Goal: Task Accomplishment & Management: Manage account settings

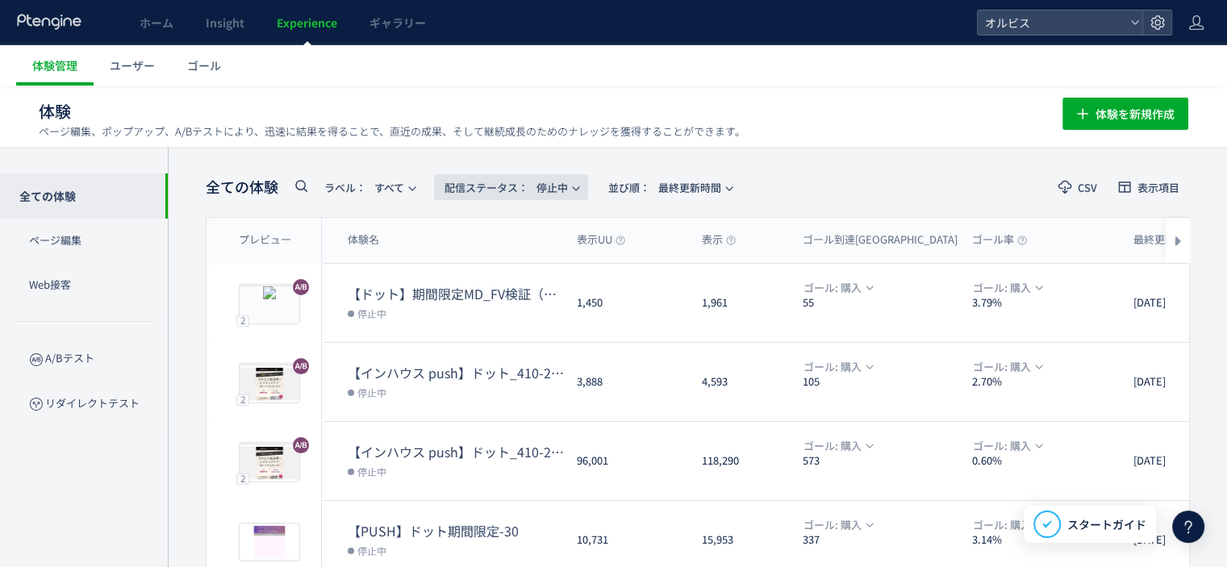
click at [565, 185] on span "配信ステータス​： 停止中" at bounding box center [505, 187] width 123 height 27
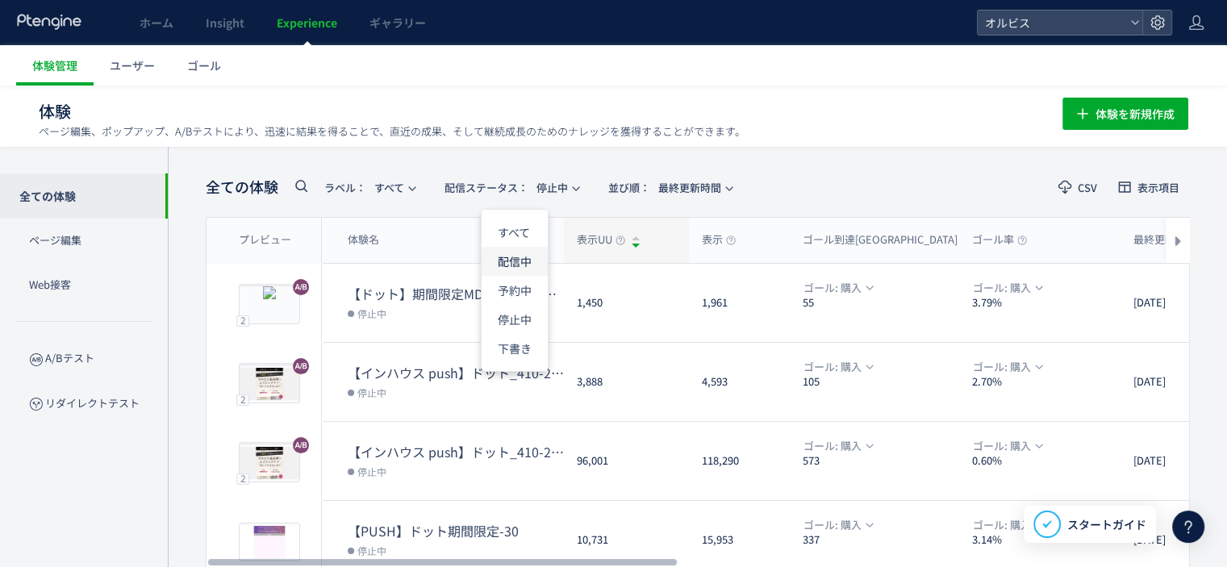
click at [523, 305] on li "配信中" at bounding box center [515, 319] width 66 height 29
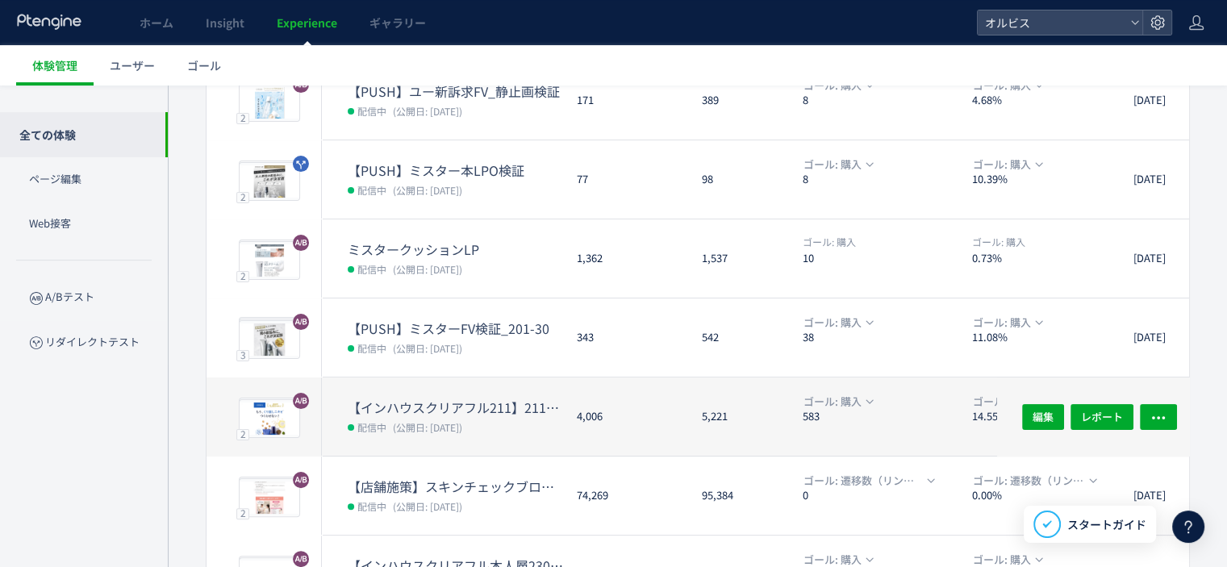
scroll to position [541, 0]
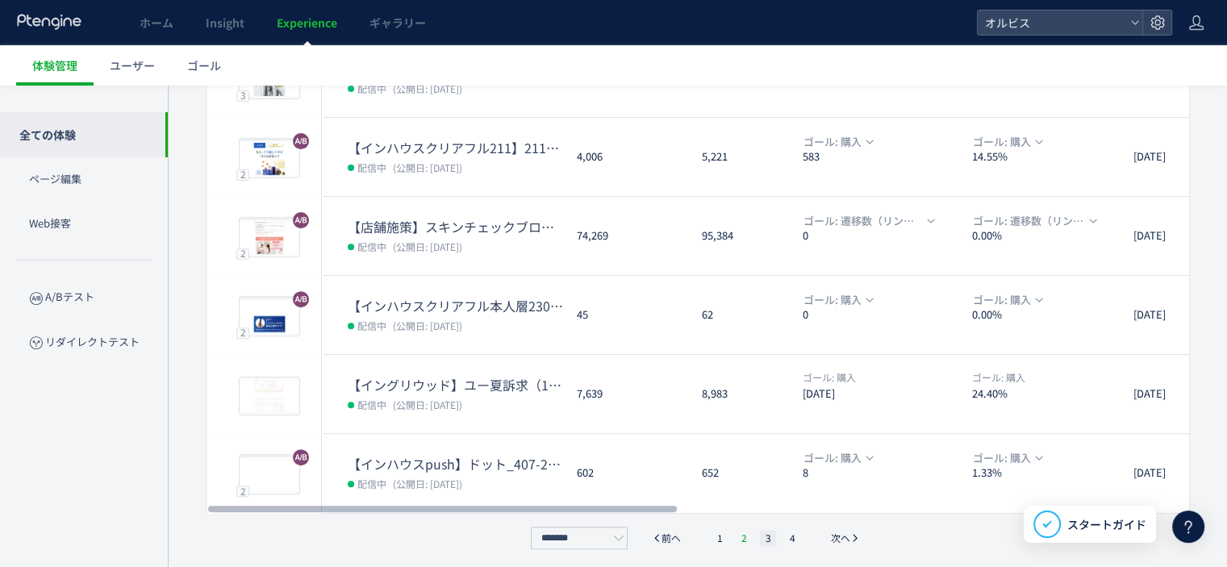
click at [760, 536] on li "2" at bounding box center [768, 538] width 16 height 16
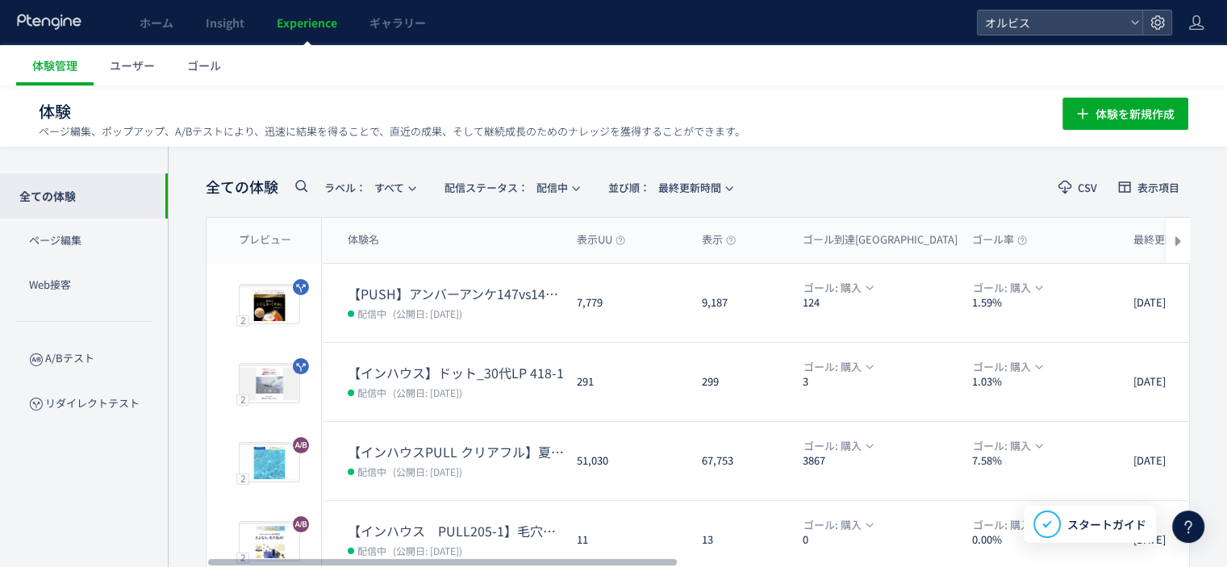
scroll to position [61, 0]
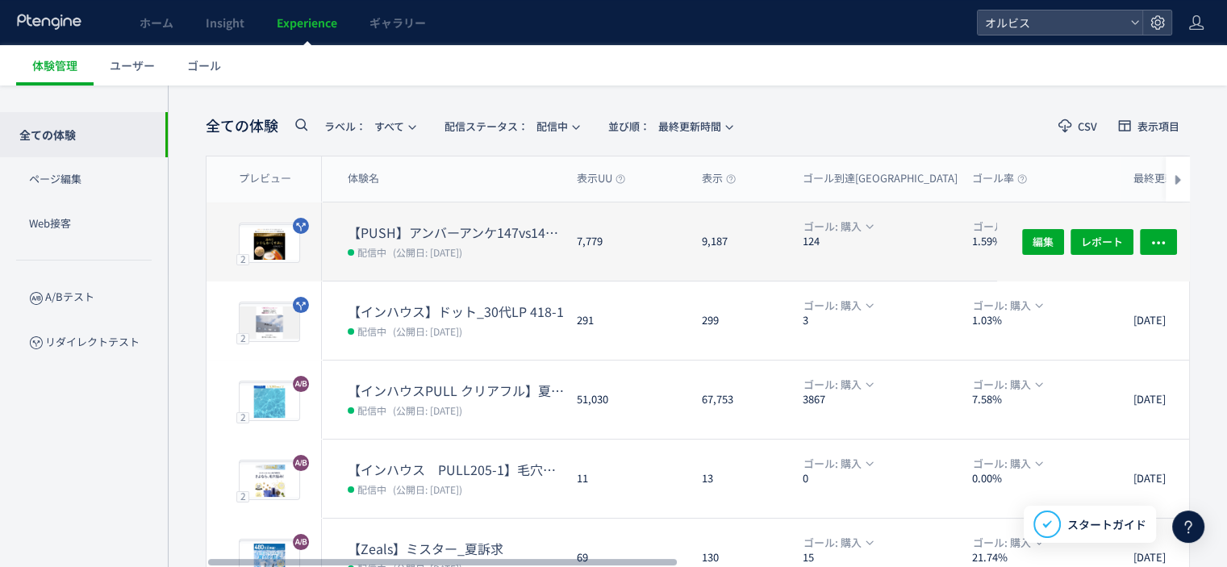
click at [492, 270] on dl "【PUSH】アンバーアンケ147vs147-1 配信中 (公開日: [DATE])" at bounding box center [456, 251] width 216 height 57
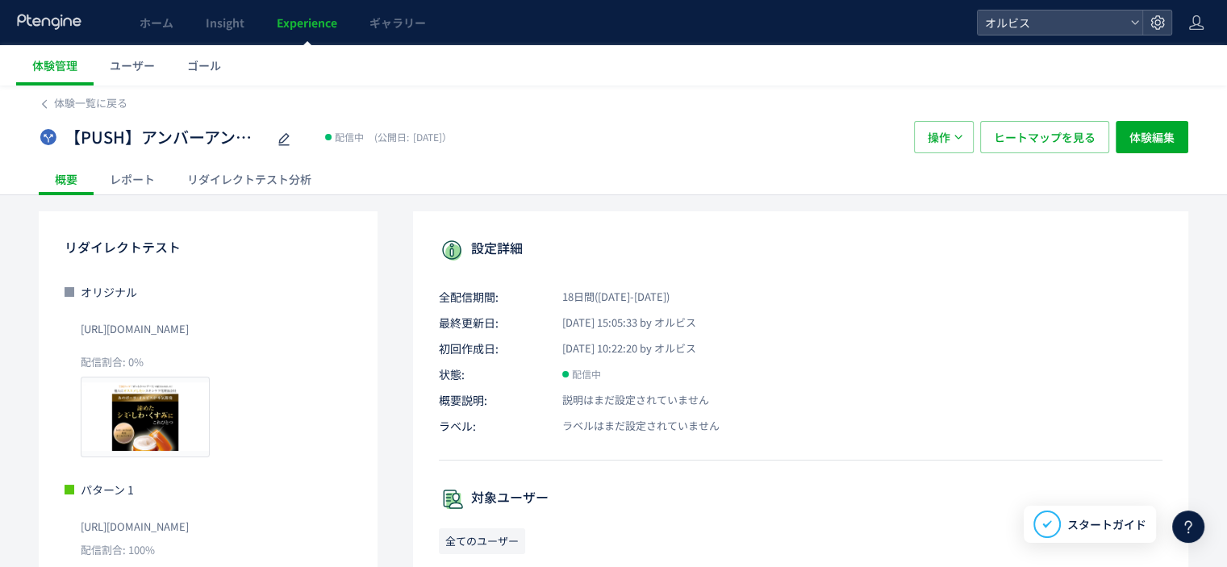
click at [148, 173] on div "レポート" at bounding box center [132, 179] width 77 height 32
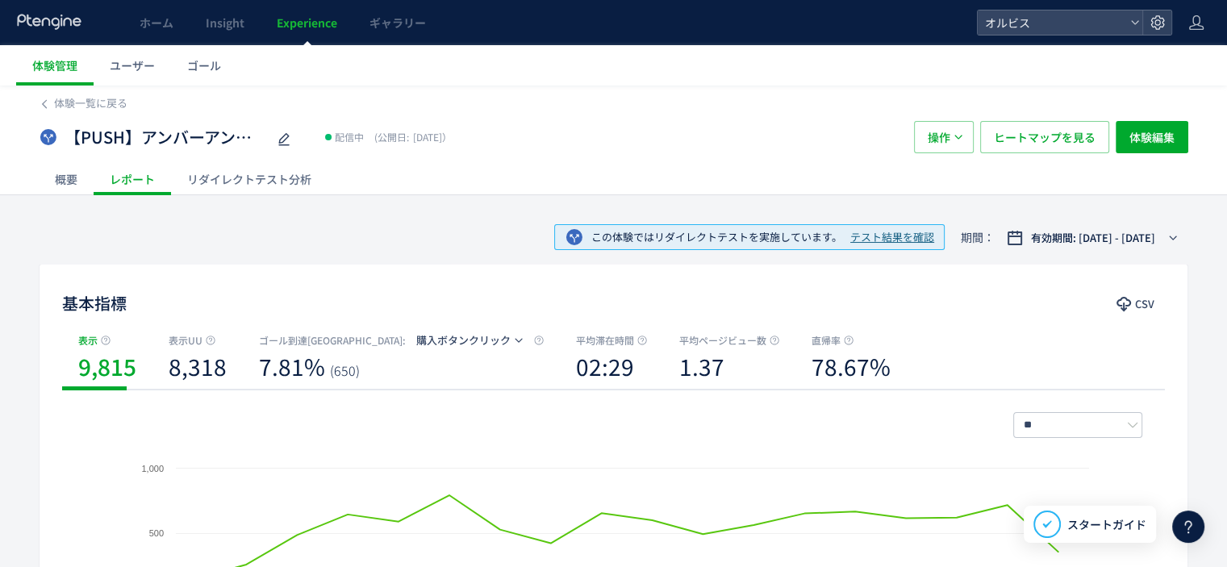
click at [66, 179] on div "概要" at bounding box center [66, 179] width 55 height 32
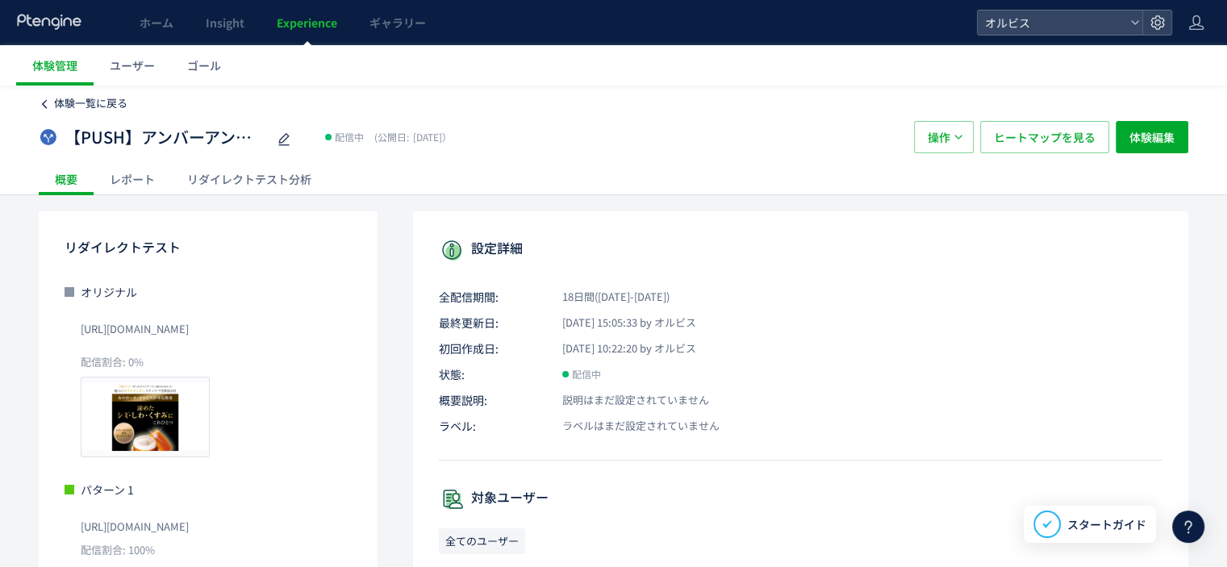
click at [83, 96] on span "体験一覧に戻る" at bounding box center [90, 102] width 73 height 15
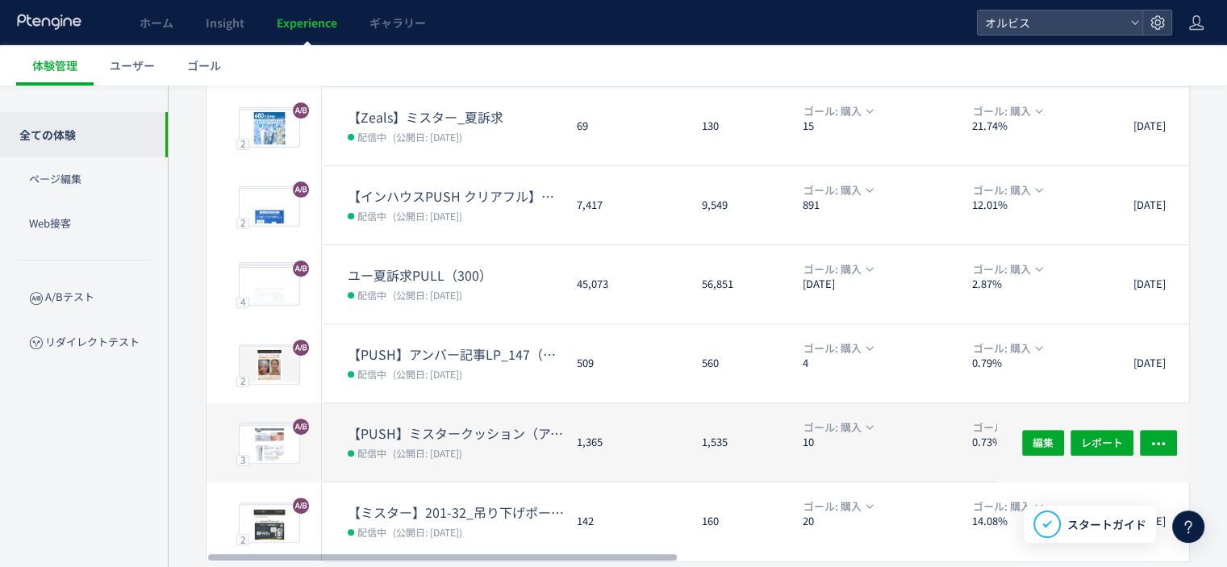
scroll to position [545, 0]
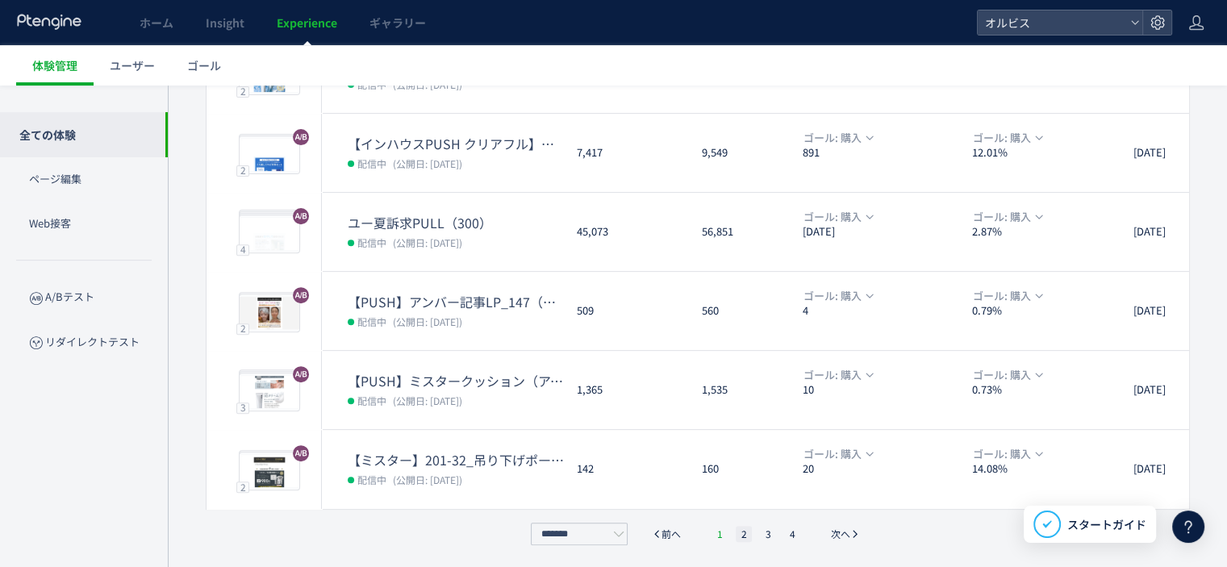
click at [720, 532] on li "1" at bounding box center [719, 534] width 16 height 16
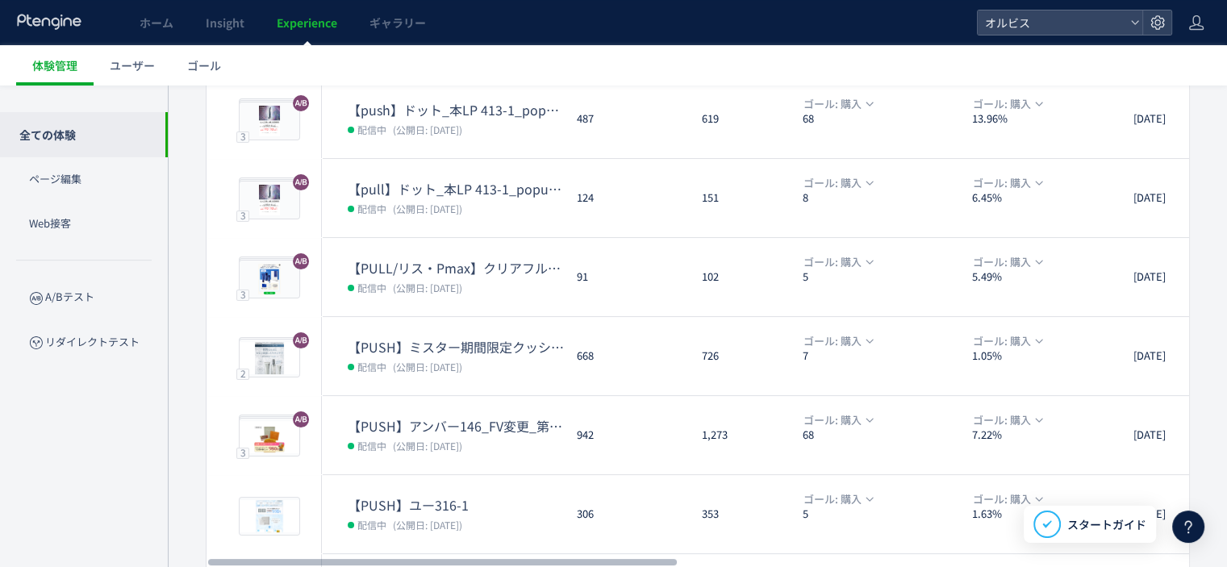
scroll to position [186, 0]
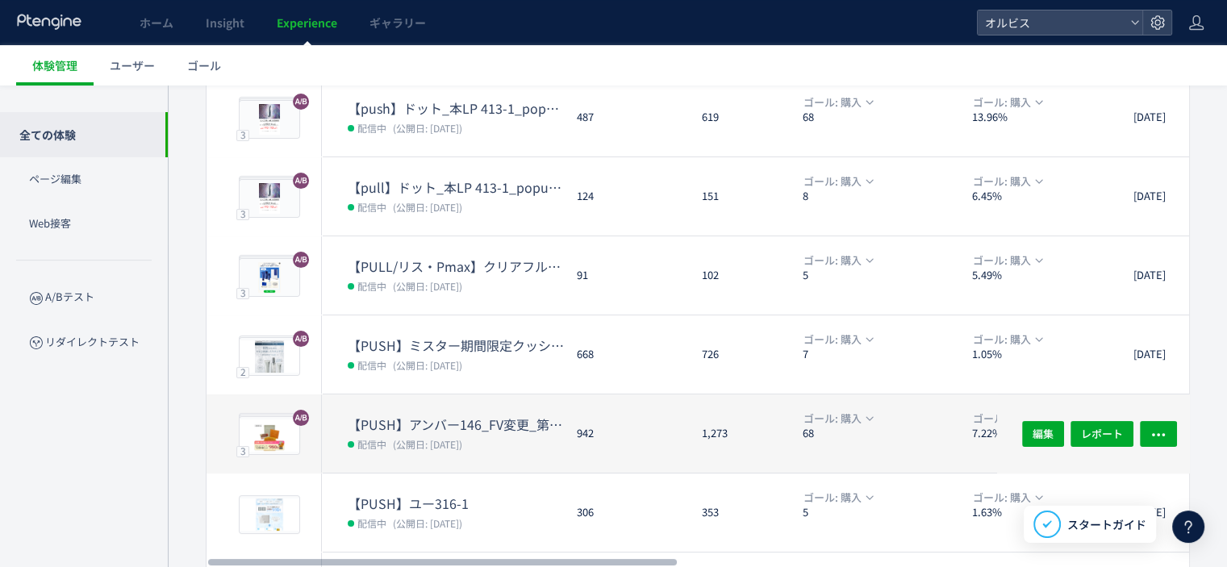
click at [490, 418] on dt "【PUSH】アンバー146_FV変更_第二弾&CVブロック" at bounding box center [456, 424] width 216 height 19
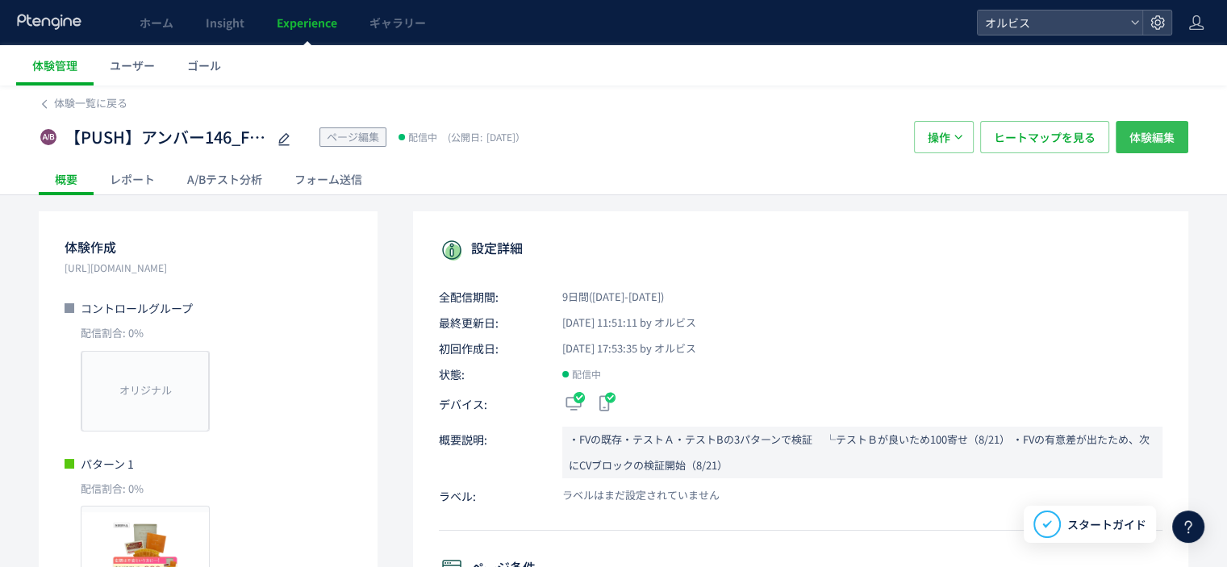
click at [1129, 138] on span "体験編集" at bounding box center [1151, 137] width 45 height 32
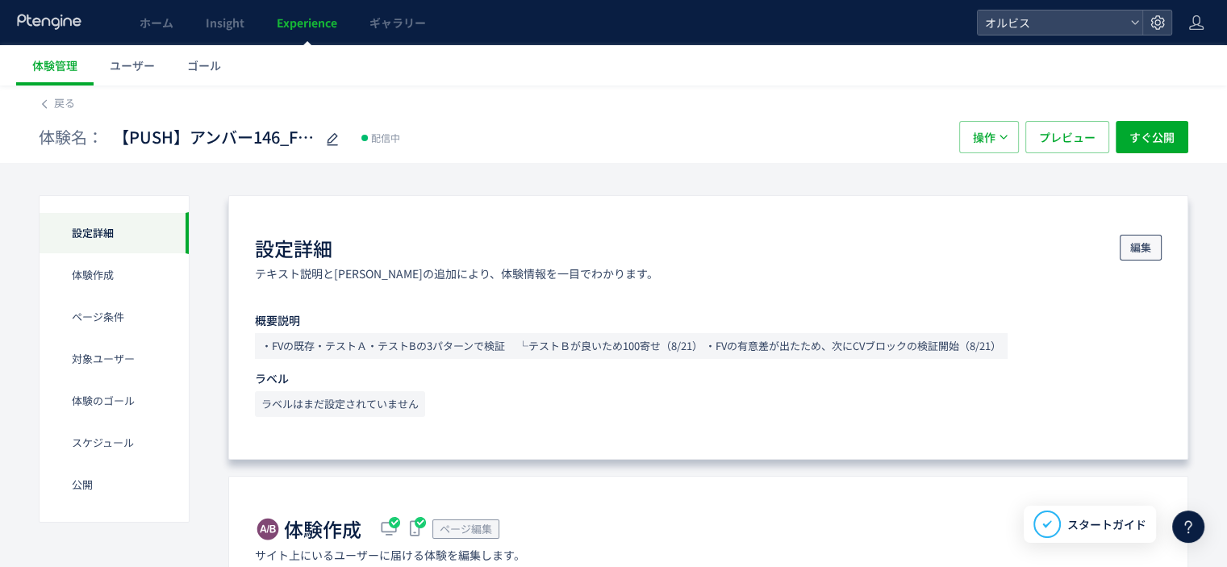
click at [1140, 244] on span "編集" at bounding box center [1140, 248] width 21 height 26
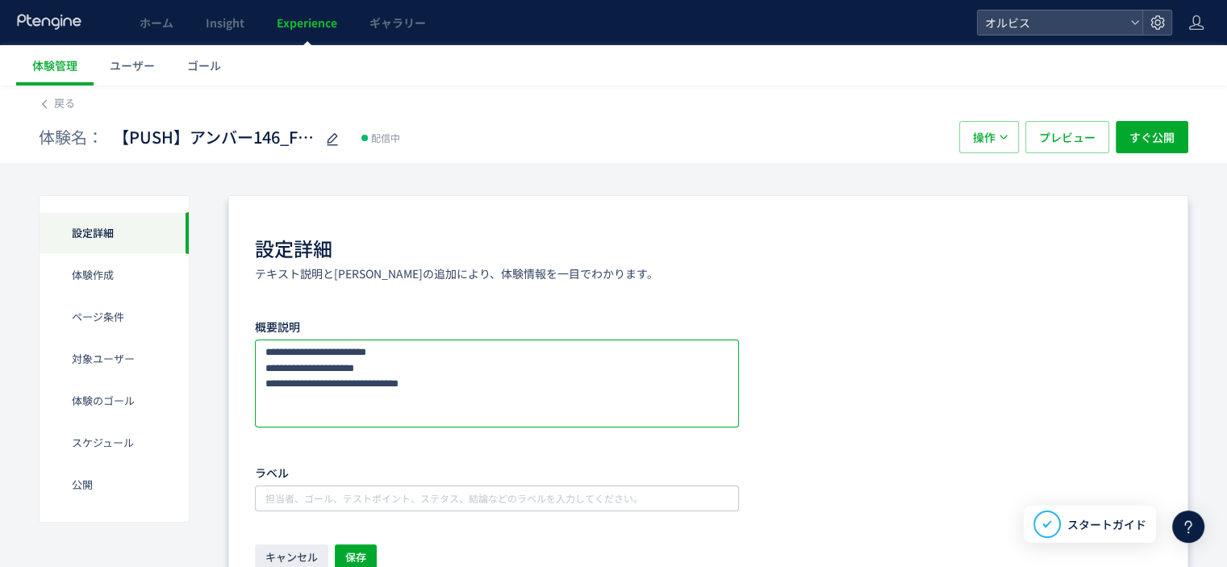
drag, startPoint x: 552, startPoint y: 396, endPoint x: 562, endPoint y: 396, distance: 10.5
click at [556, 396] on textarea at bounding box center [497, 384] width 484 height 88
click at [603, 390] on textarea at bounding box center [497, 384] width 484 height 88
click at [313, 369] on textarea at bounding box center [497, 384] width 484 height 88
click at [416, 354] on textarea at bounding box center [497, 384] width 484 height 88
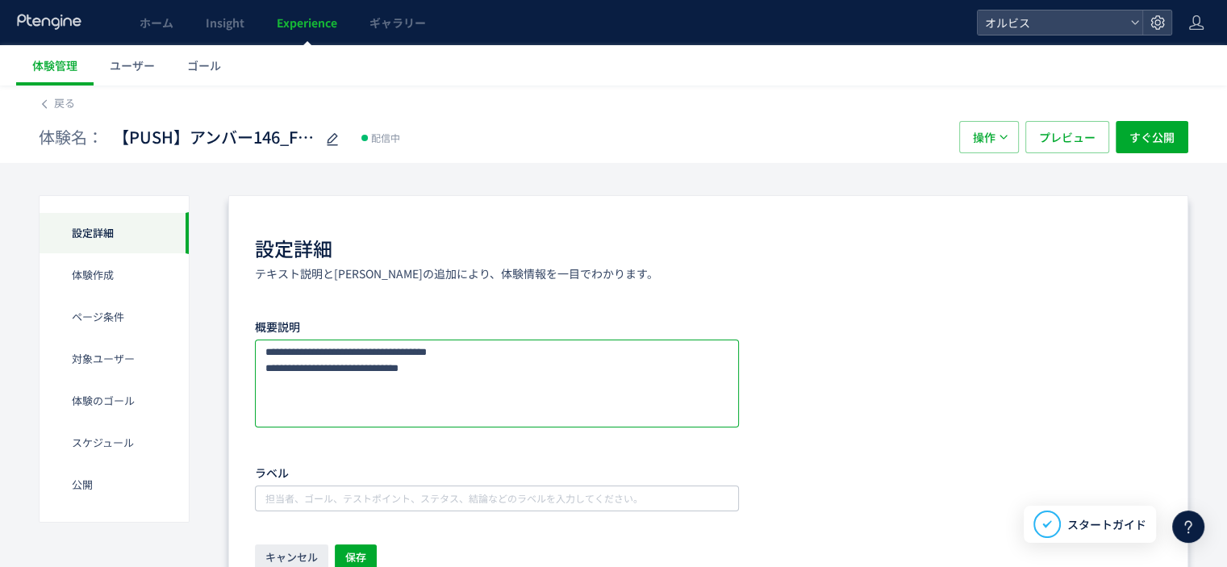
click at [293, 348] on textarea at bounding box center [497, 384] width 484 height 88
click at [624, 351] on textarea at bounding box center [497, 384] width 484 height 88
click at [574, 377] on textarea at bounding box center [497, 384] width 484 height 88
click at [565, 369] on textarea at bounding box center [497, 384] width 484 height 88
type textarea "**********"
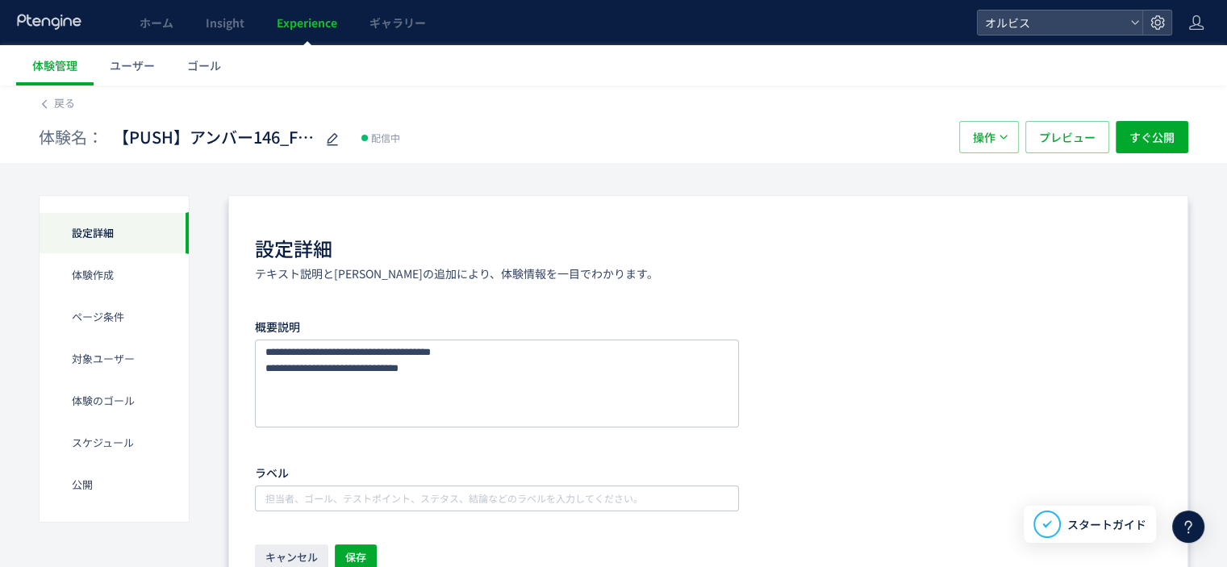
click at [967, 265] on div "設定詳細 テキスト説明と[PERSON_NAME]の追加により、体験情報を一目でわかります。" at bounding box center [708, 258] width 907 height 47
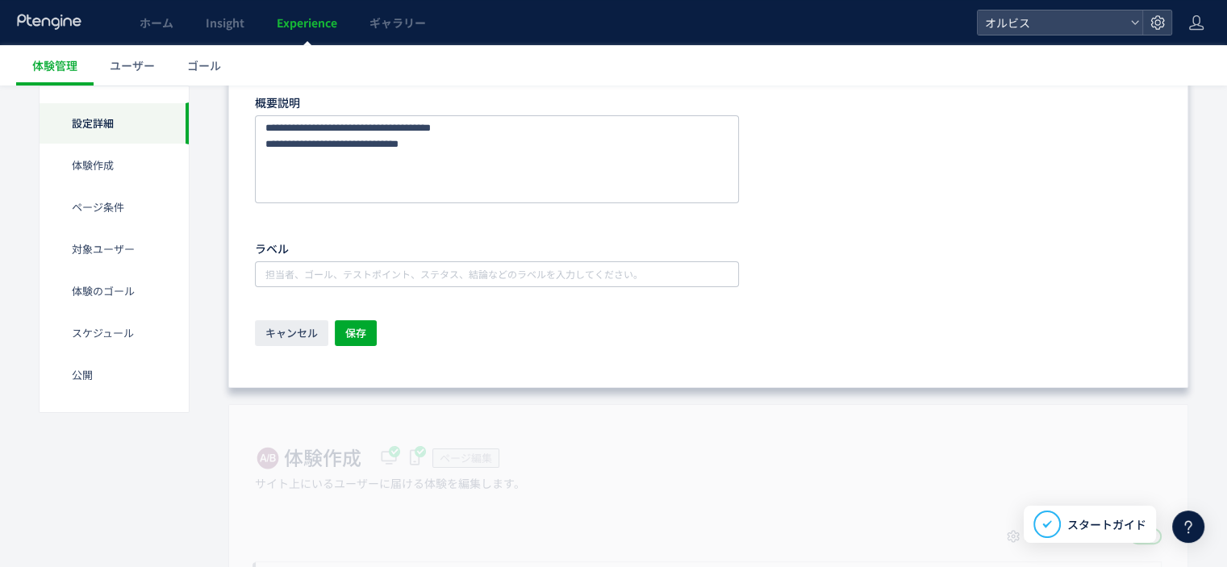
scroll to position [227, 0]
click at [361, 337] on span "保存" at bounding box center [355, 330] width 21 height 26
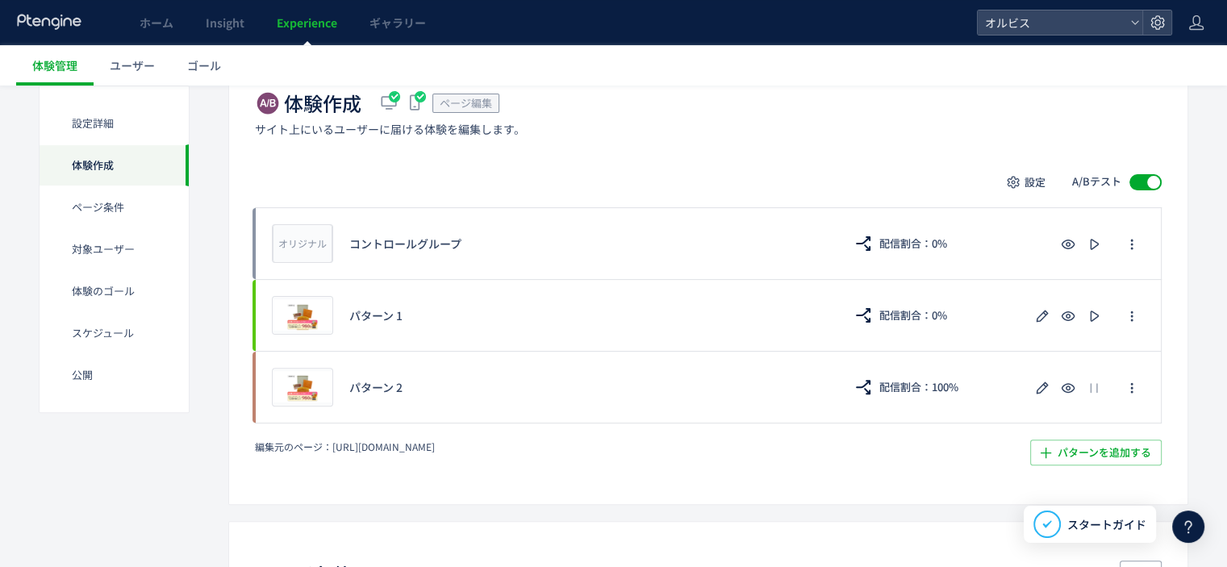
scroll to position [489, 0]
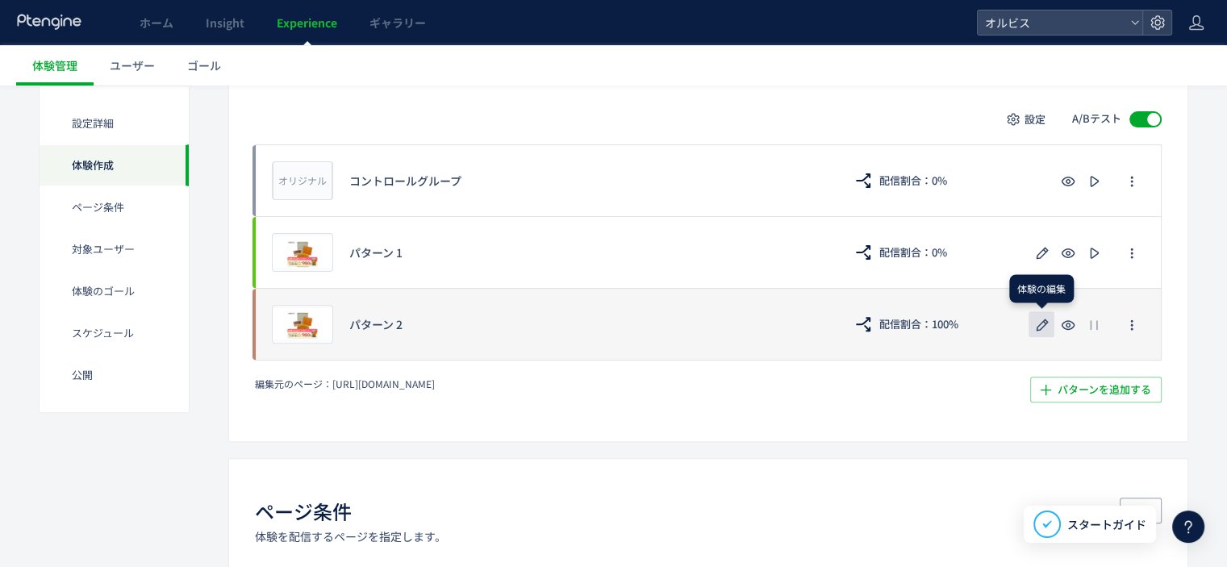
click at [1041, 319] on icon "button" at bounding box center [1042, 324] width 19 height 19
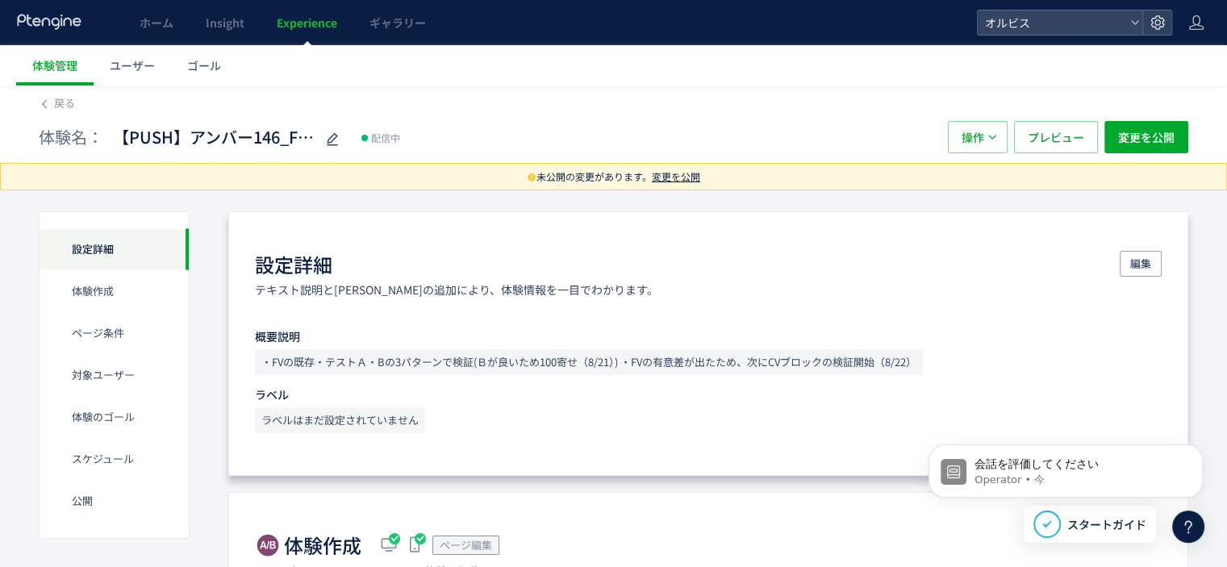
click at [670, 174] on span "変更を公開" at bounding box center [676, 176] width 48 height 14
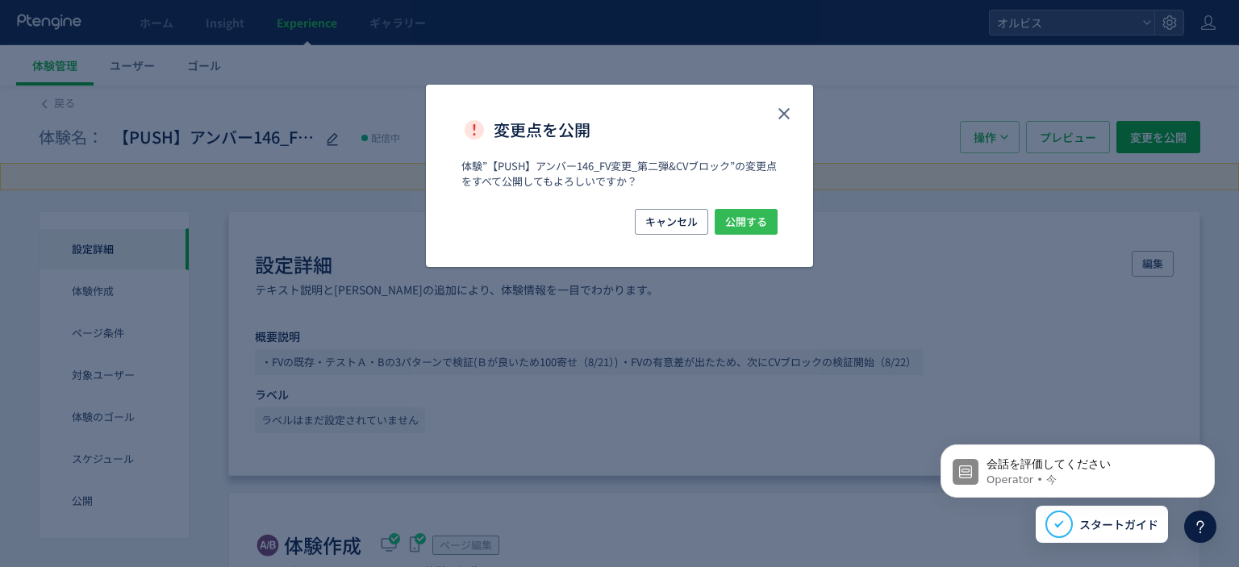
click at [727, 223] on span "公開する" at bounding box center [746, 222] width 42 height 26
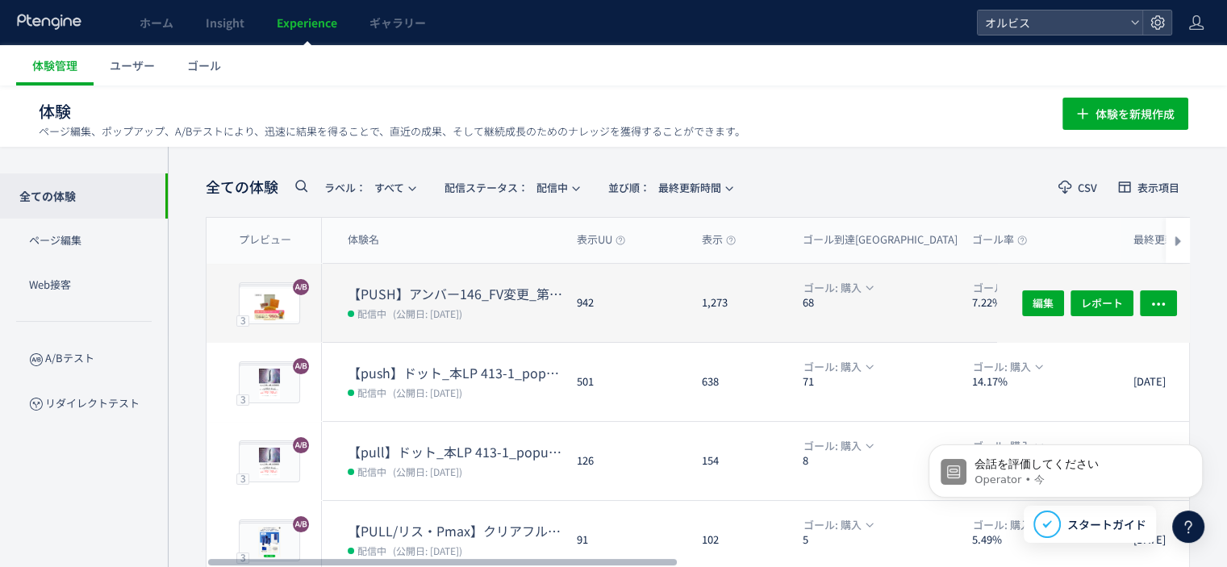
click at [436, 290] on dt "【PUSH】アンバー146_FV変更_第二弾&CVブロック" at bounding box center [456, 294] width 216 height 19
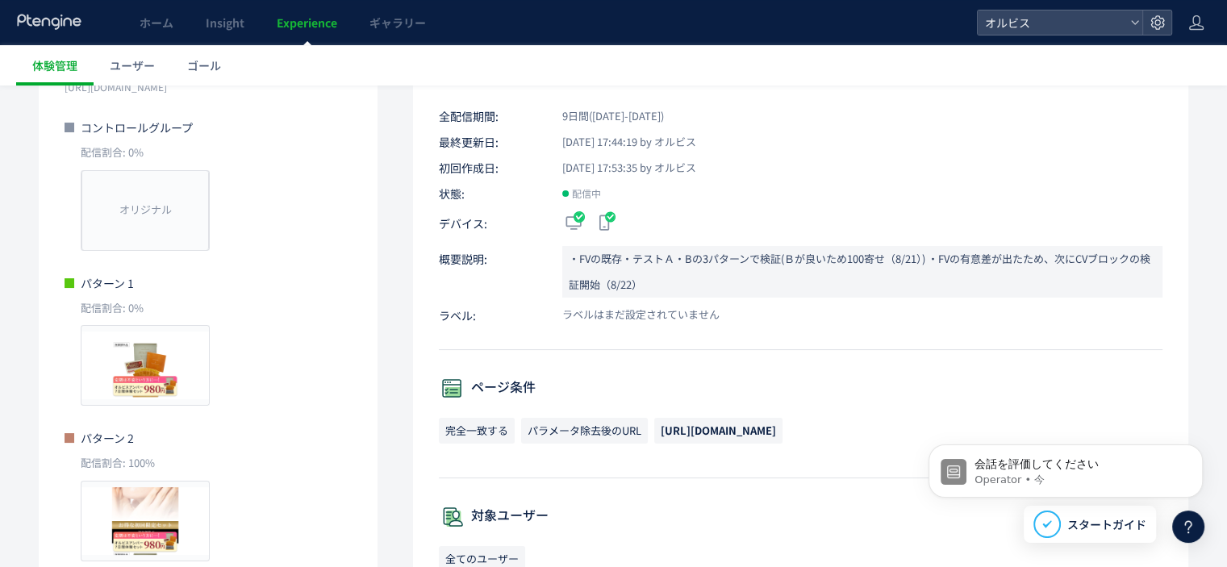
scroll to position [360, 0]
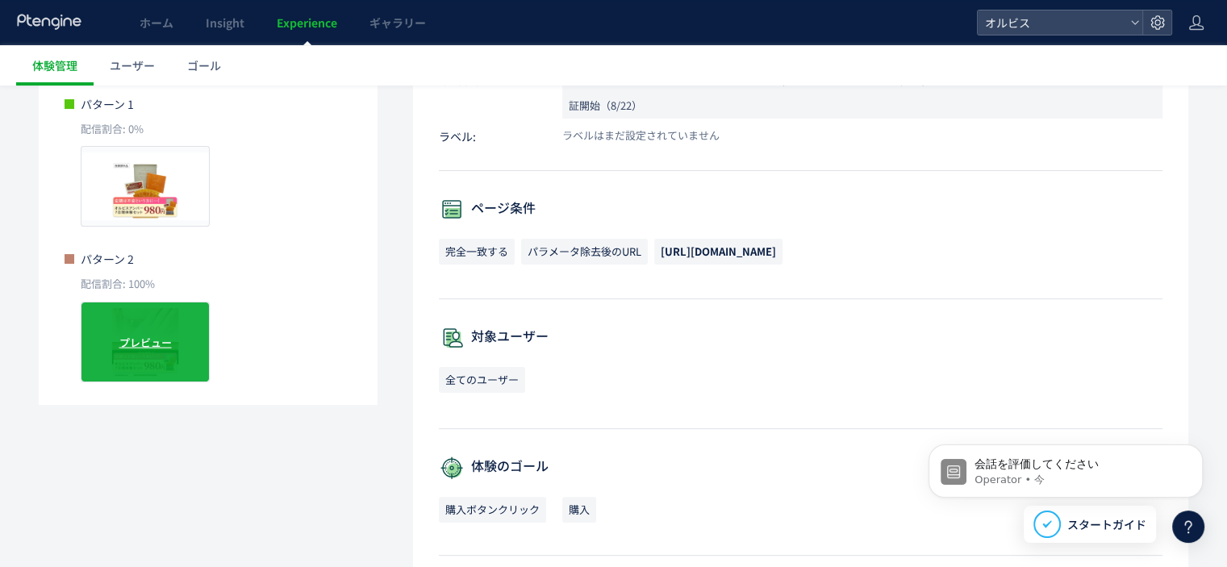
click at [146, 347] on span "プレビュー" at bounding box center [145, 341] width 52 height 15
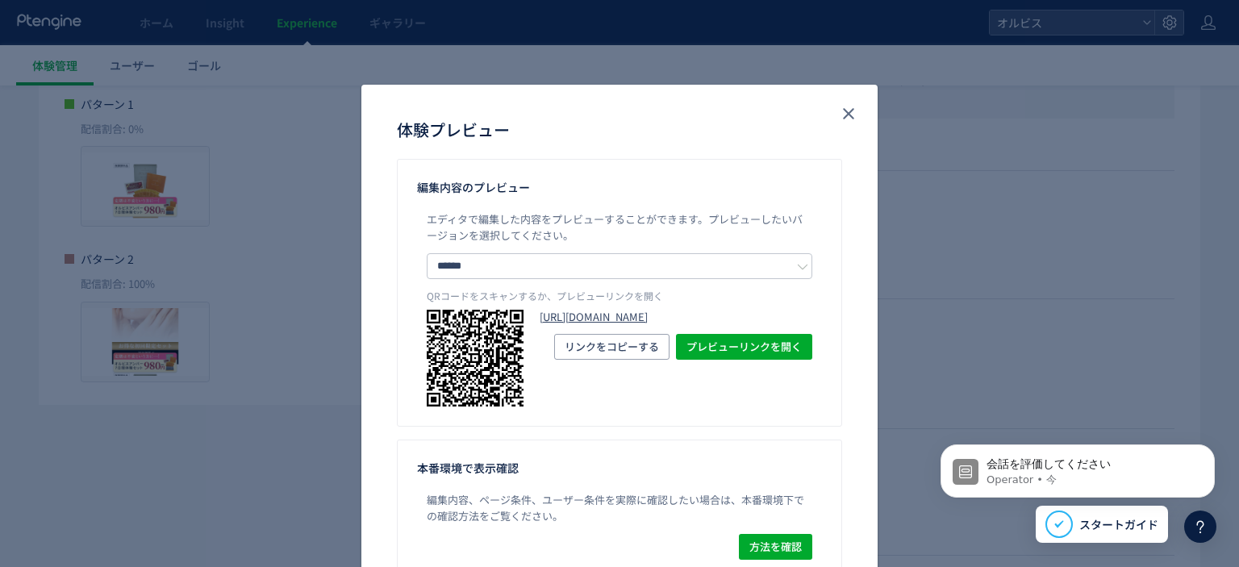
click at [569, 311] on link "[URL][DOMAIN_NAME]" at bounding box center [676, 317] width 273 height 15
click at [587, 325] on link "[URL][DOMAIN_NAME]" at bounding box center [676, 317] width 273 height 15
click at [843, 121] on icon "close" at bounding box center [848, 113] width 19 height 19
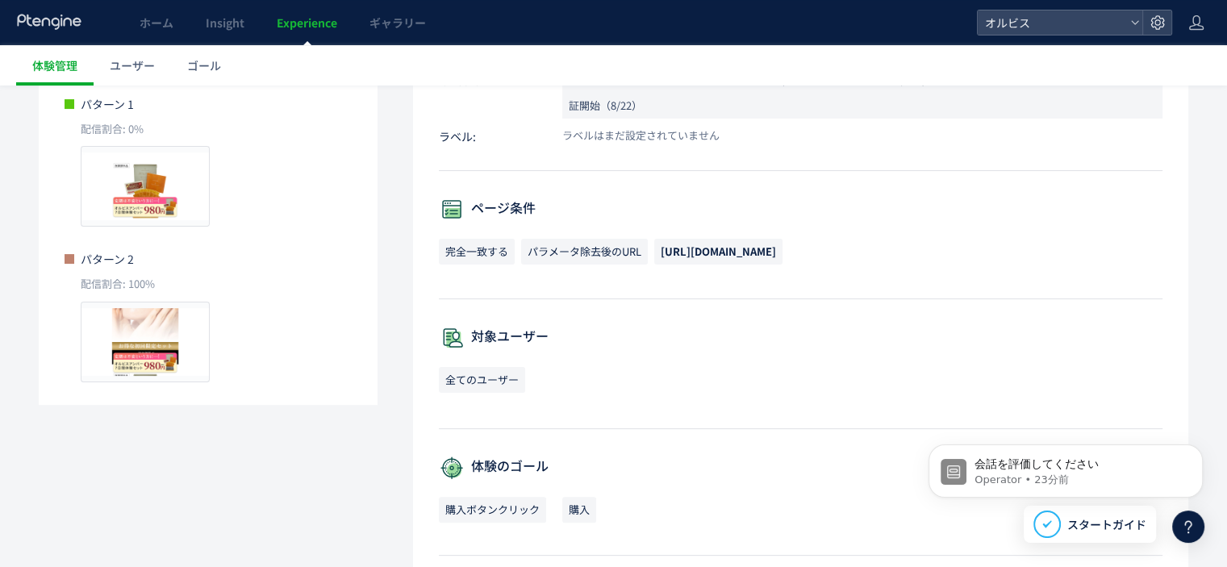
scroll to position [0, 0]
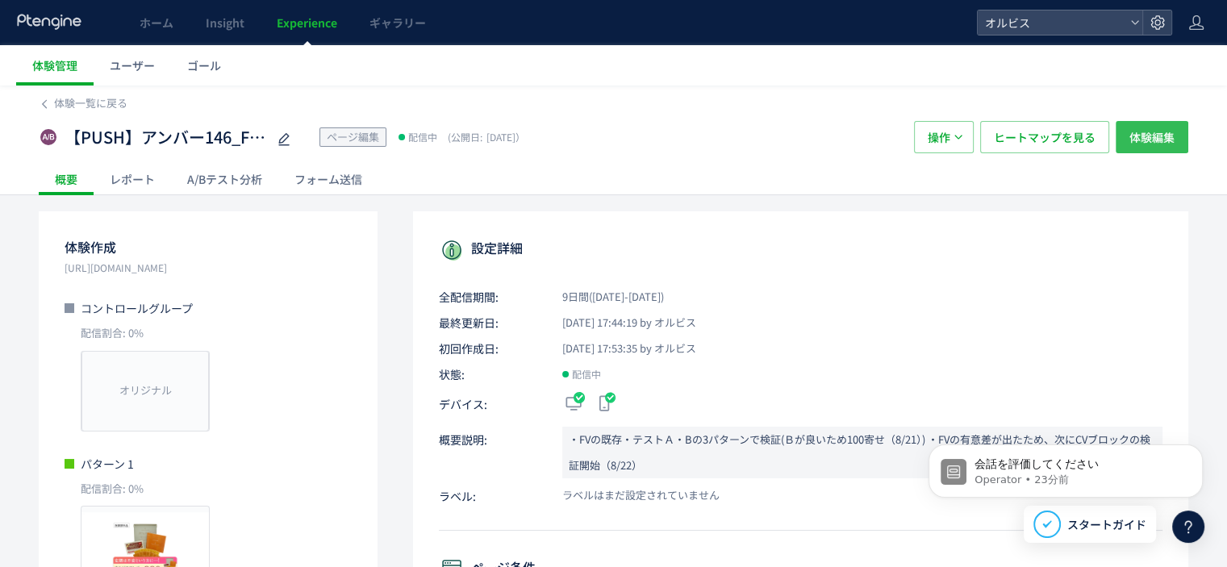
click at [1162, 135] on span "体験編集" at bounding box center [1151, 137] width 45 height 32
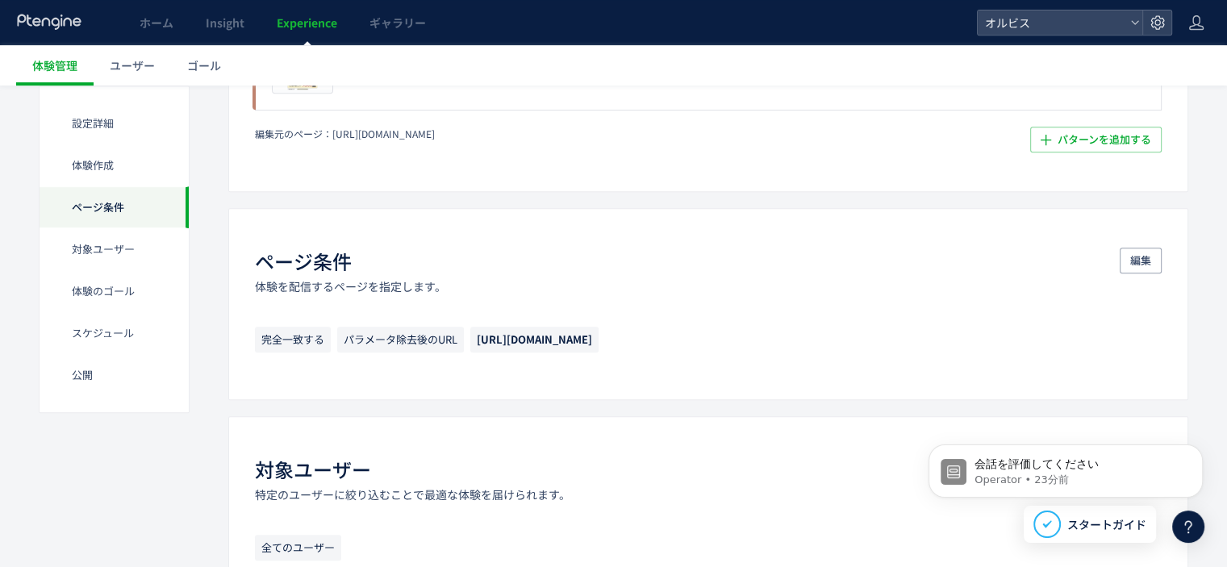
scroll to position [655, 0]
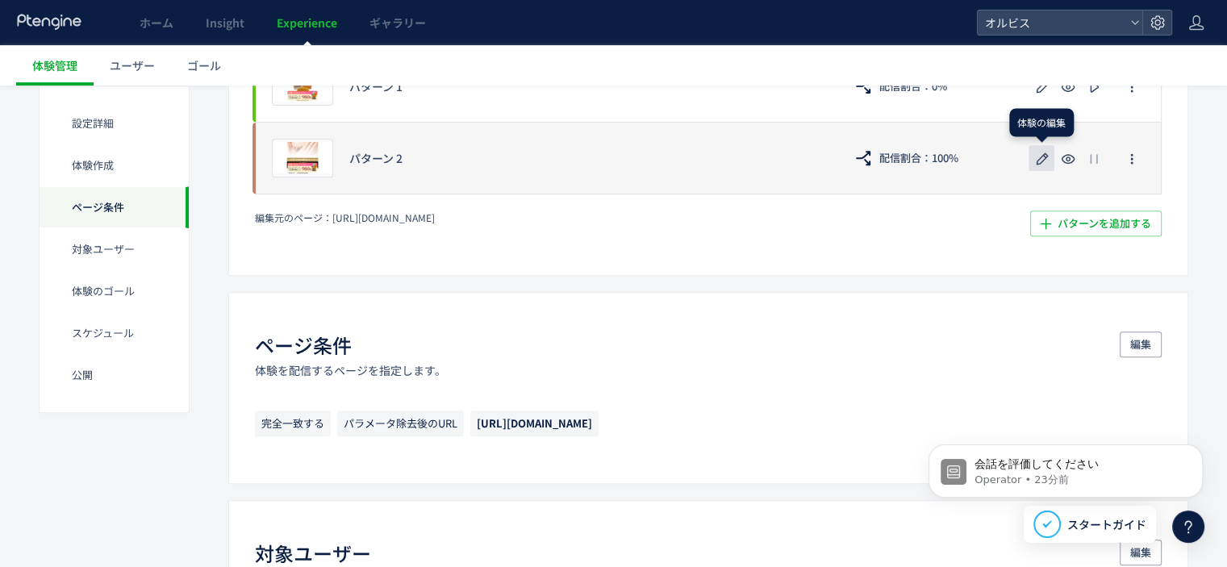
click at [1040, 164] on icon "button" at bounding box center [1042, 158] width 19 height 19
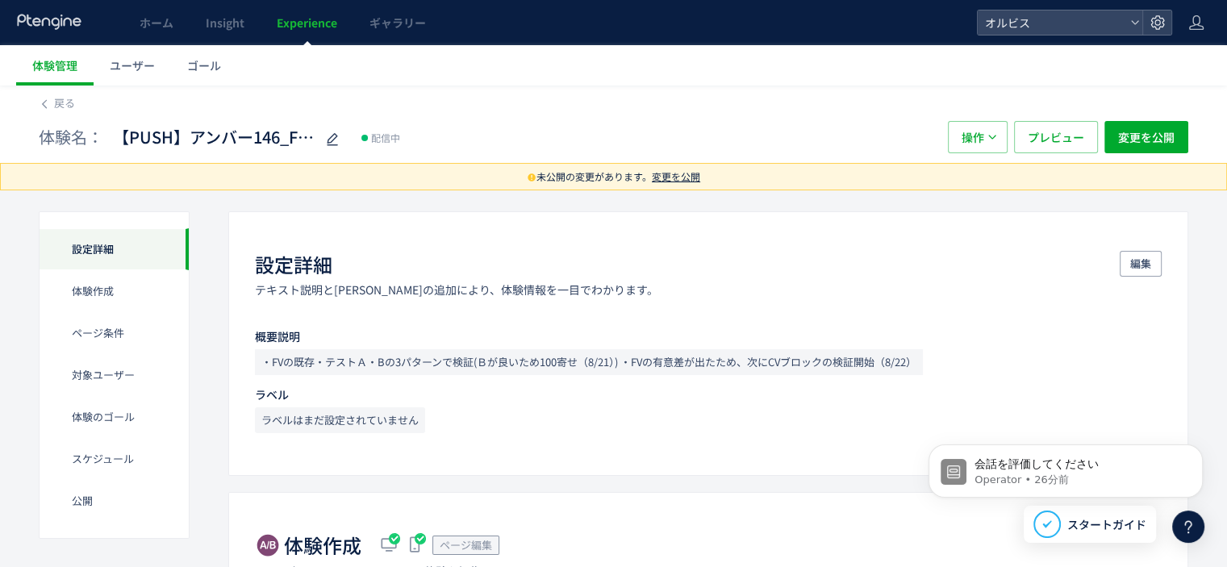
click at [683, 181] on span "変更を公開" at bounding box center [676, 176] width 48 height 14
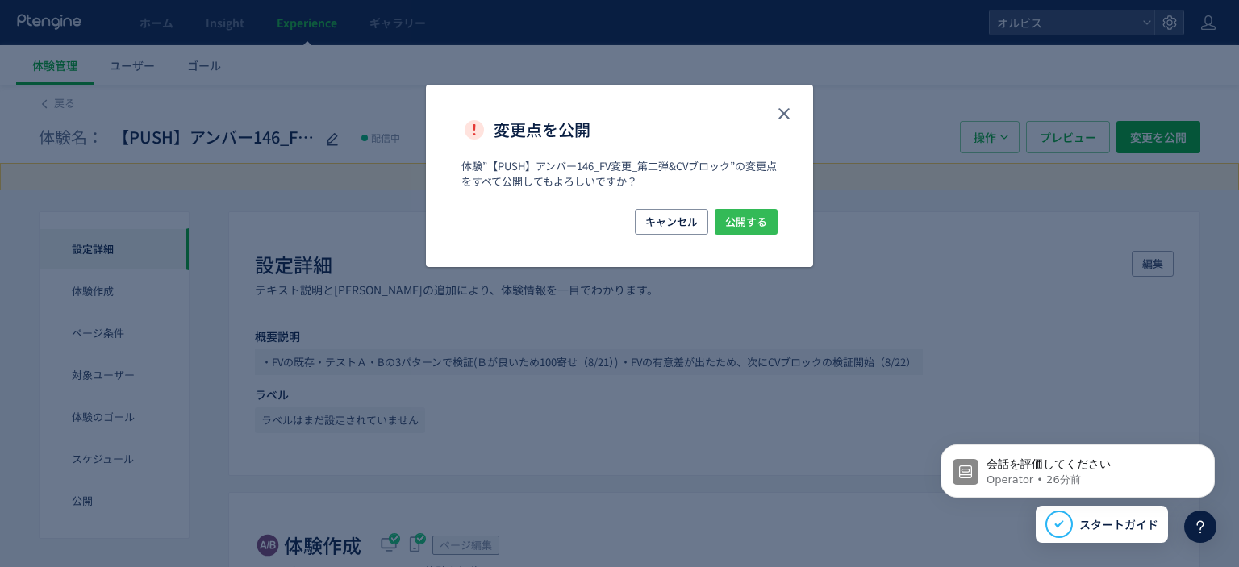
click at [733, 219] on span "公開する" at bounding box center [746, 222] width 42 height 26
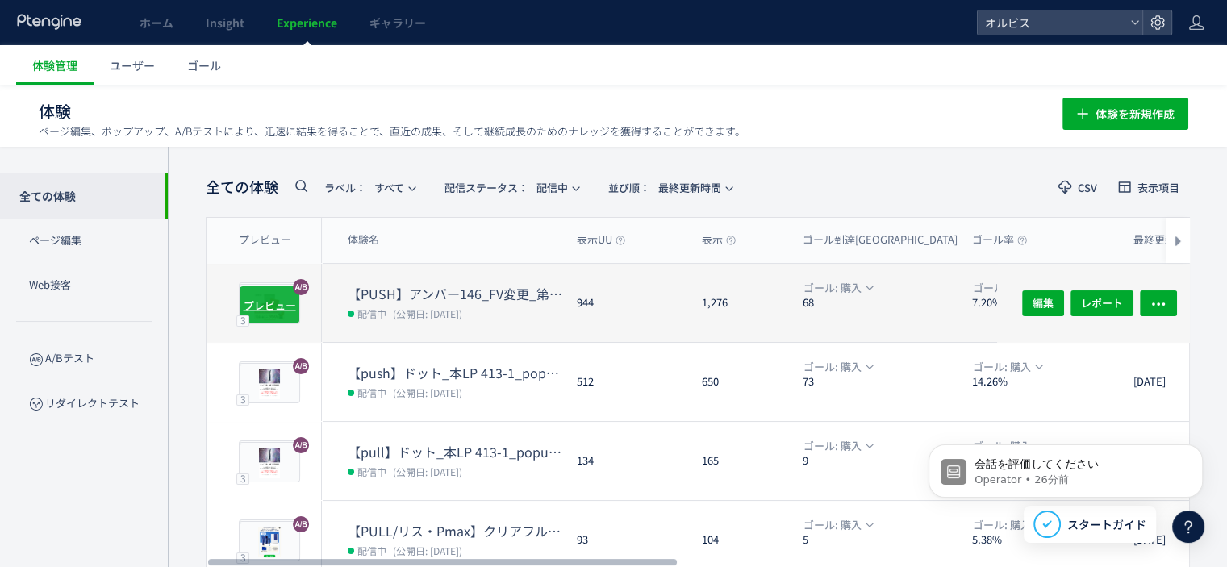
click at [282, 297] on span "プレビュー" at bounding box center [270, 304] width 52 height 15
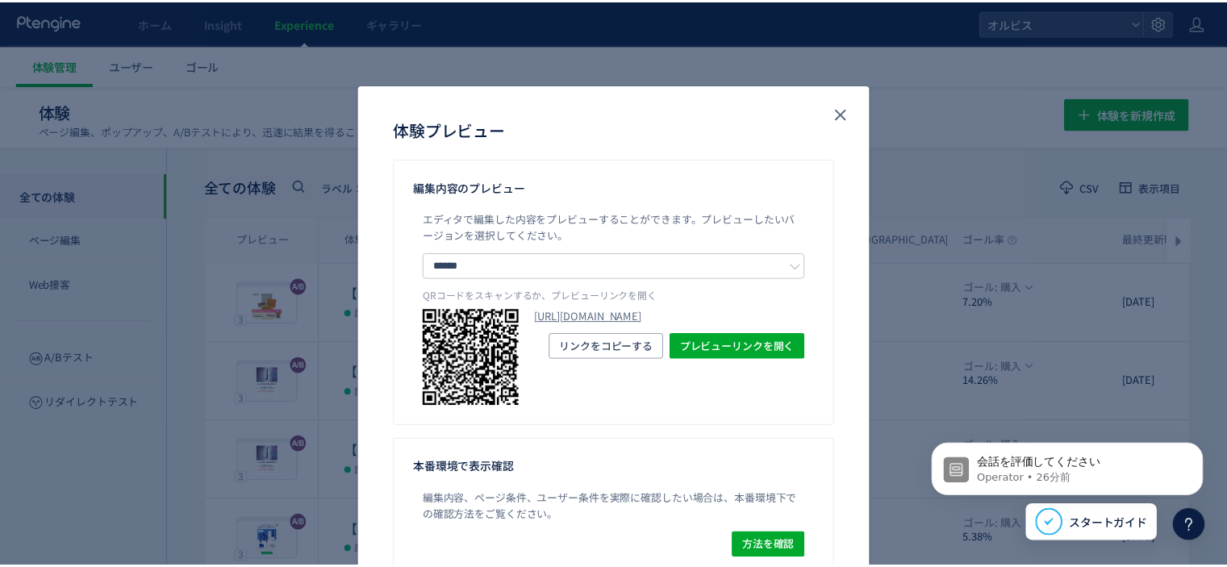
scroll to position [84, 0]
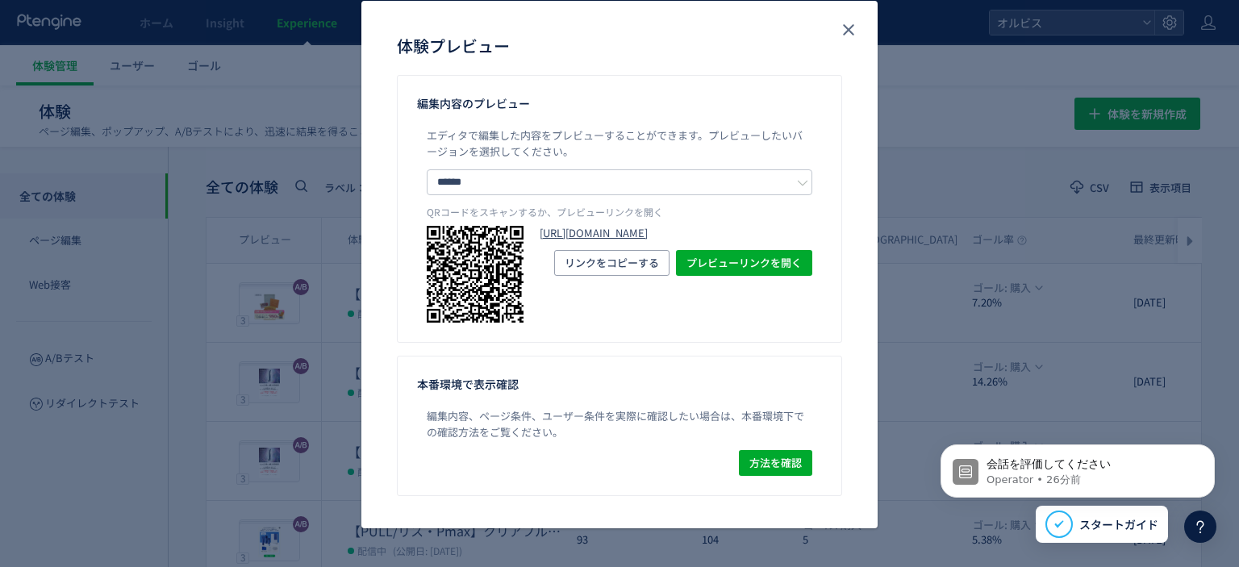
click at [624, 238] on link "[URL][DOMAIN_NAME]" at bounding box center [676, 233] width 273 height 15
click at [843, 28] on use "close" at bounding box center [848, 30] width 11 height 11
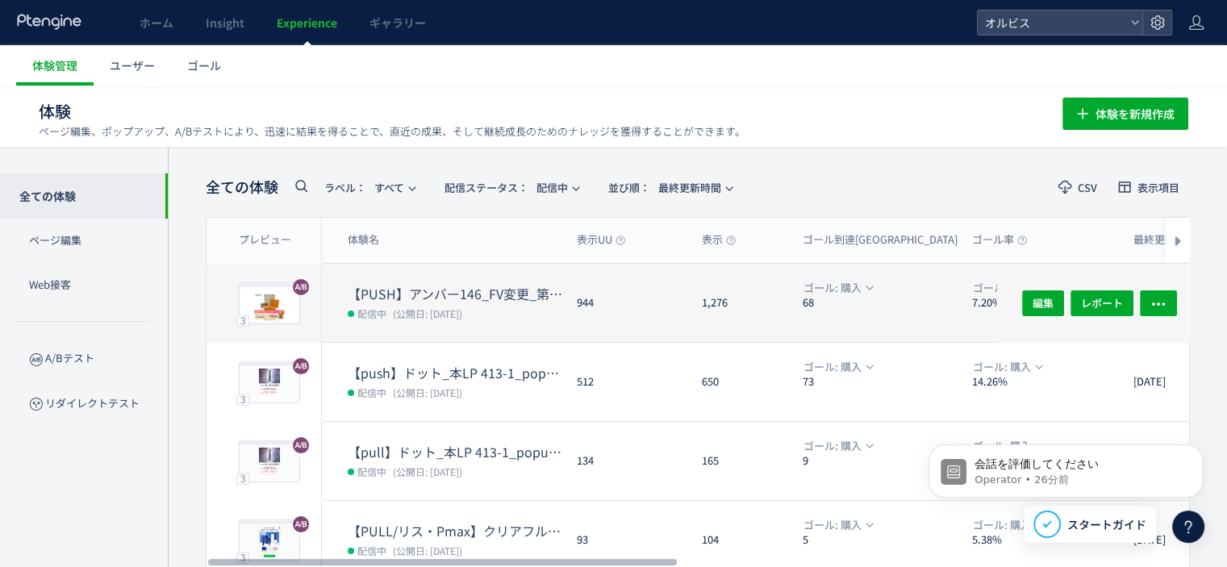
click at [394, 323] on dl "【PUSH】アンバー146_FV変更_第二弾&CVブロック 配信中 (公開日: [DATE])" at bounding box center [456, 313] width 216 height 57
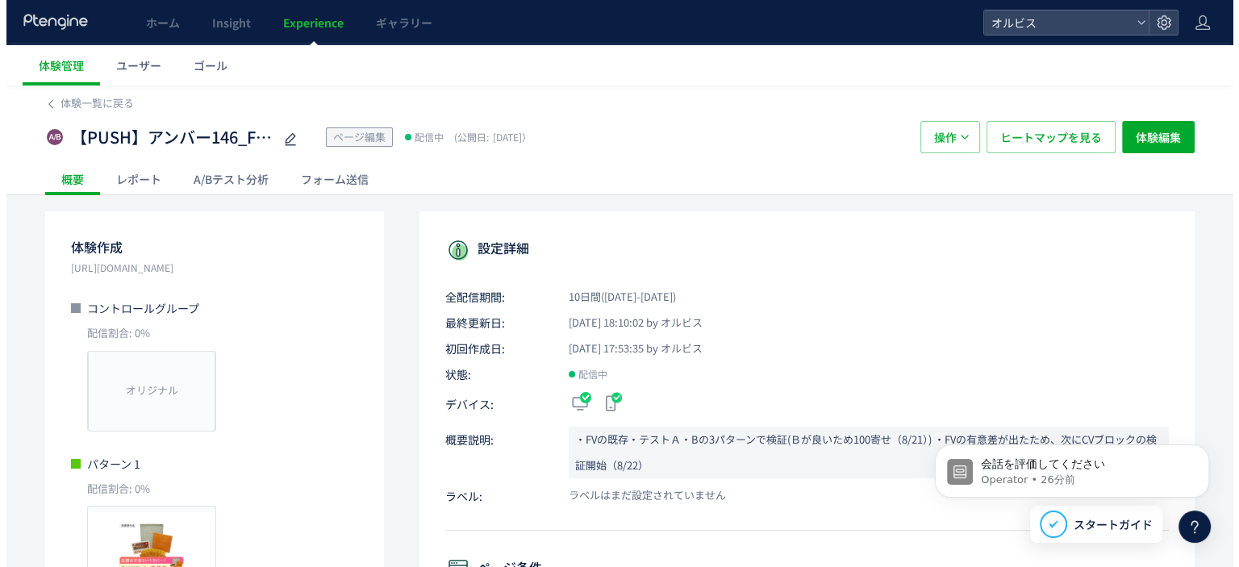
scroll to position [389, 0]
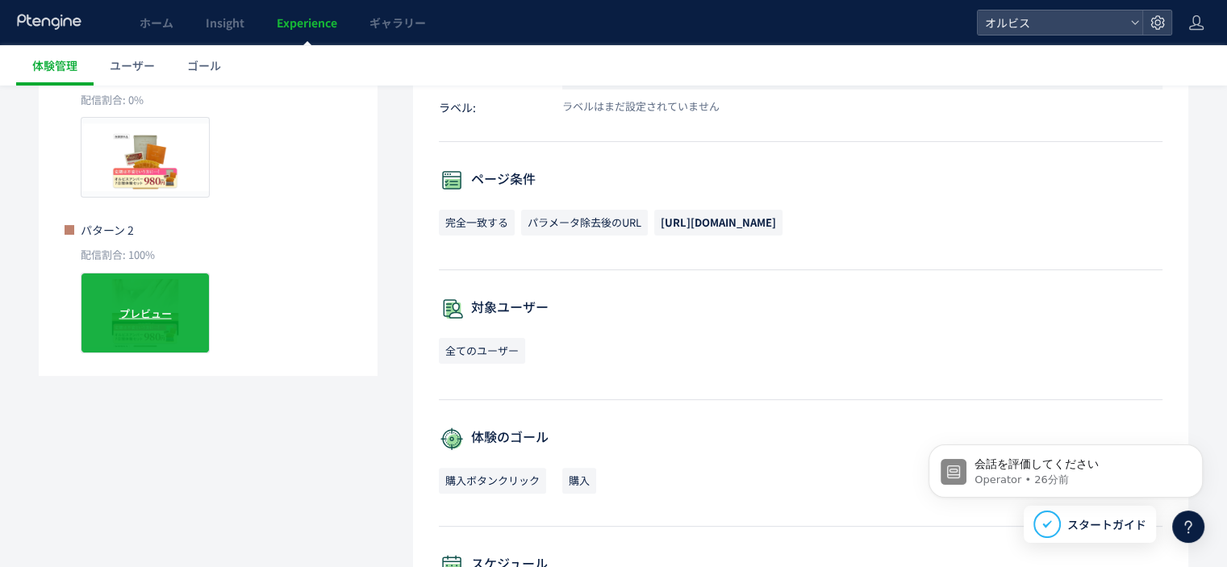
click at [177, 302] on div "プレビュー" at bounding box center [145, 313] width 129 height 81
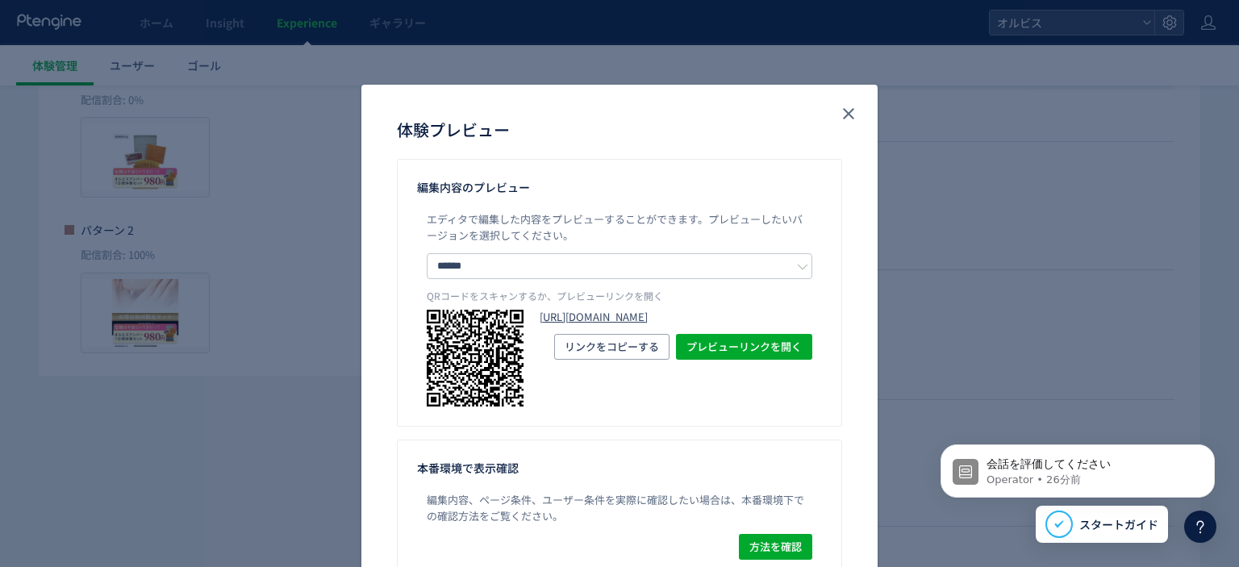
click at [556, 315] on link "[URL][DOMAIN_NAME]" at bounding box center [676, 317] width 273 height 15
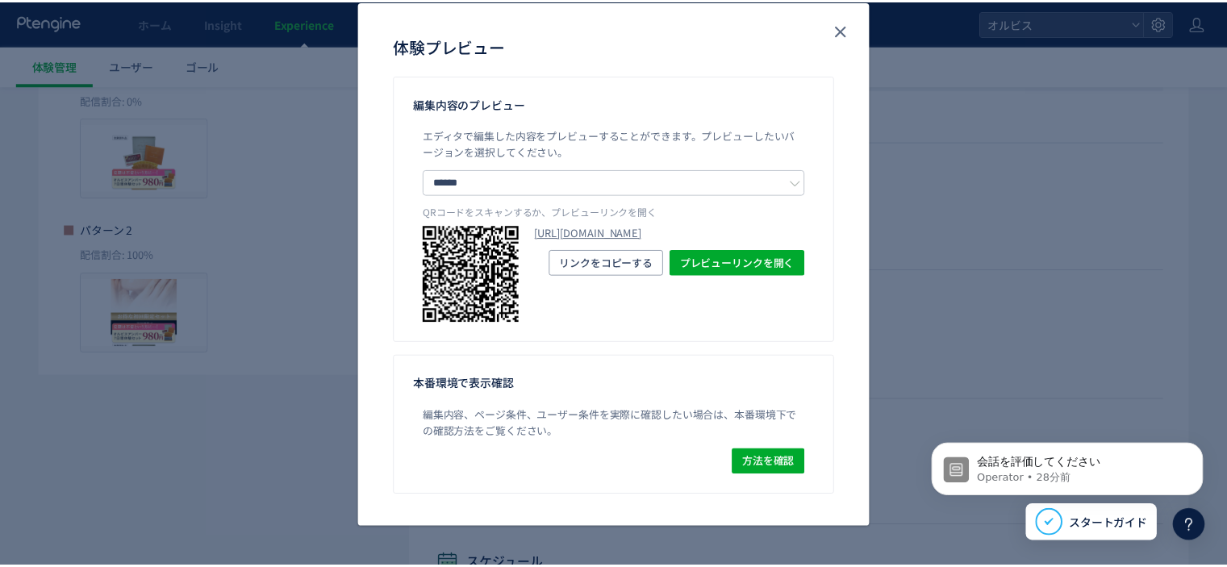
scroll to position [84, 0]
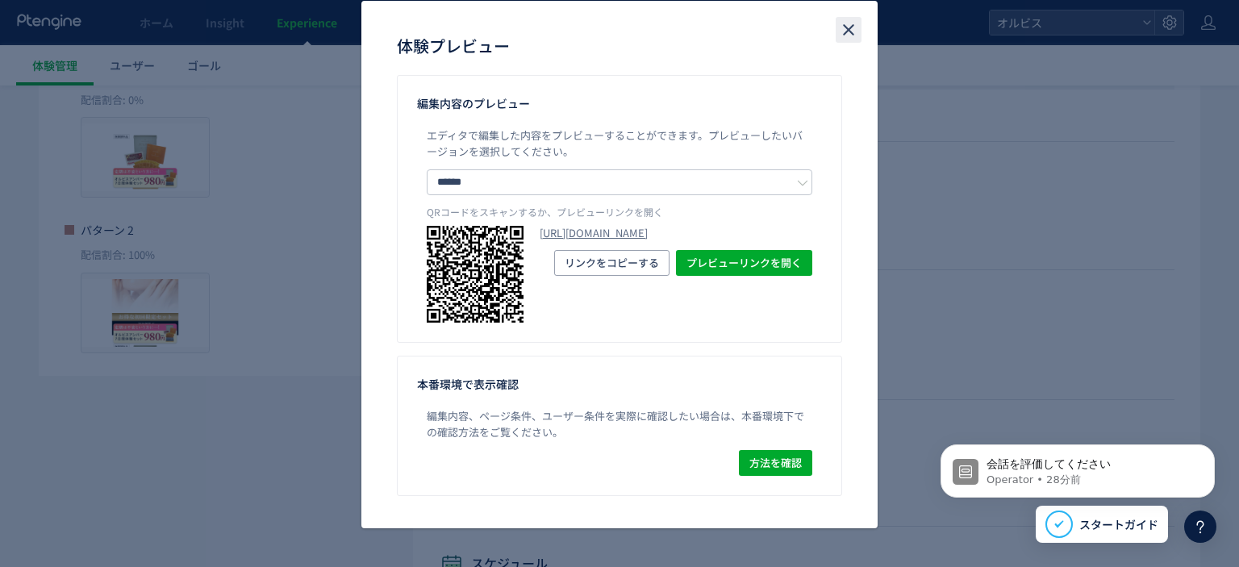
click at [843, 35] on use "close" at bounding box center [848, 30] width 11 height 11
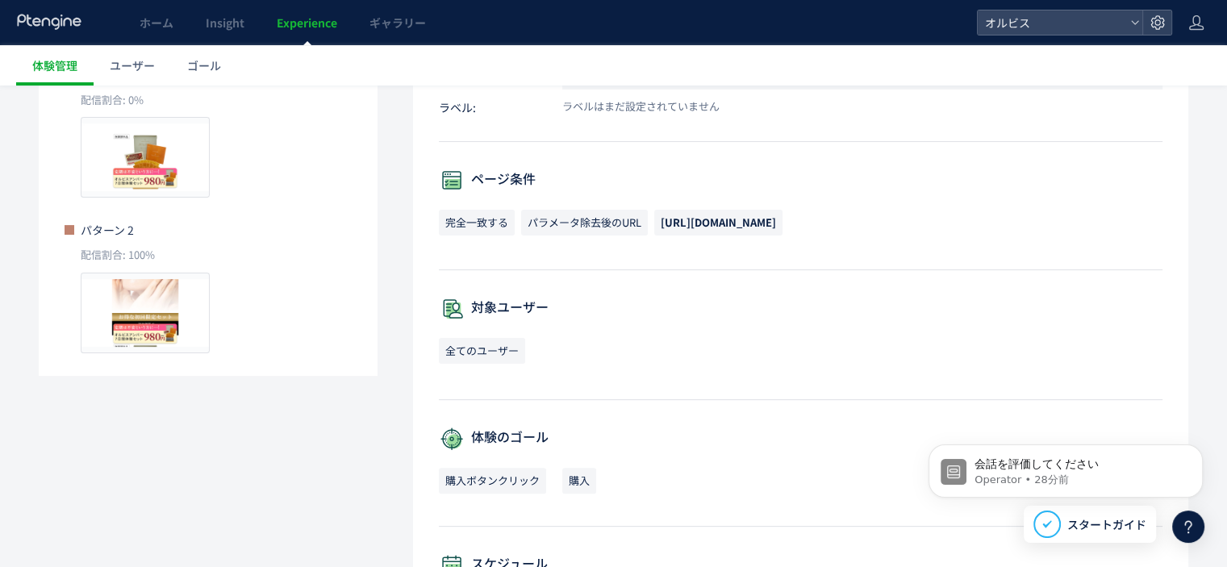
scroll to position [0, 0]
